Goal: Navigation & Orientation: Find specific page/section

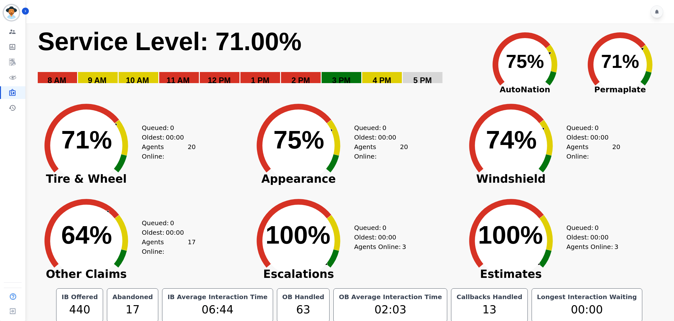
scroll to position [3, 0]
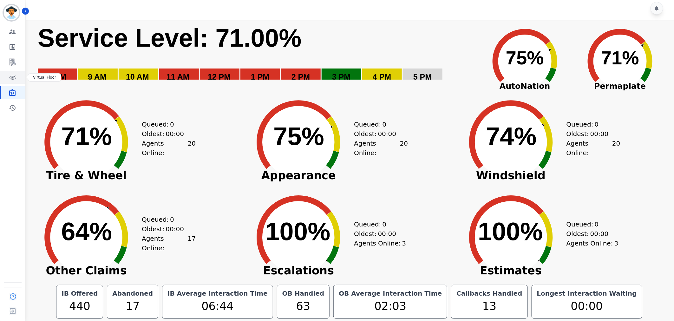
click at [15, 79] on icon "Sidebar" at bounding box center [13, 78] width 8 height 8
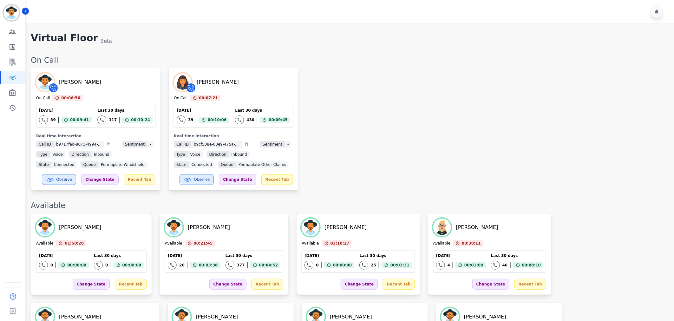
click at [426, 117] on div "[PERSON_NAME] On Call 00:06:56 Current State: On Call [DATE] 39 Total interacti…" at bounding box center [349, 129] width 636 height 122
